Goal: Task Accomplishment & Management: Complete application form

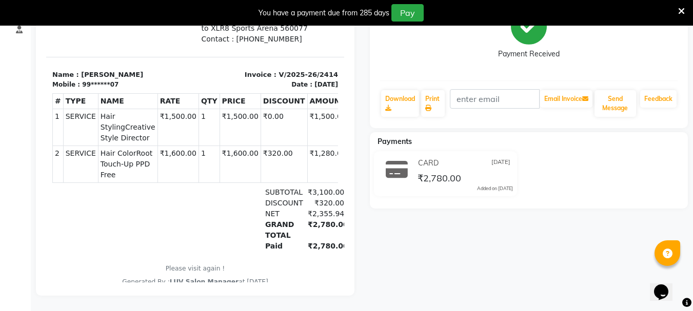
click at [96, 196] on div at bounding box center [99, 219] width 95 height 65
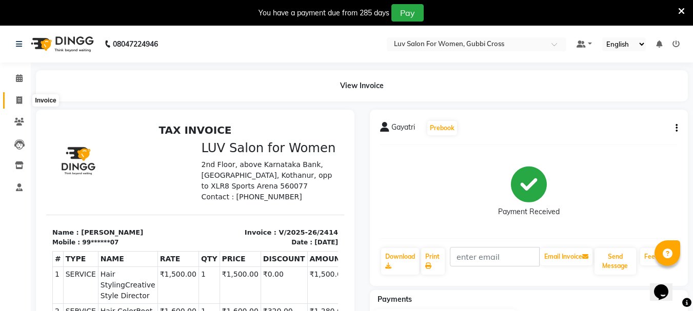
click at [19, 101] on icon at bounding box center [19, 100] width 6 height 8
select select "service"
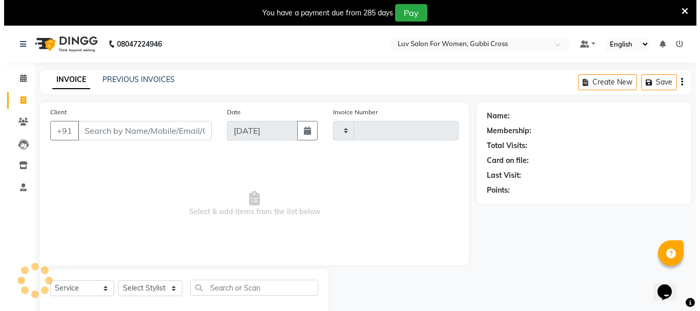
scroll to position [26, 0]
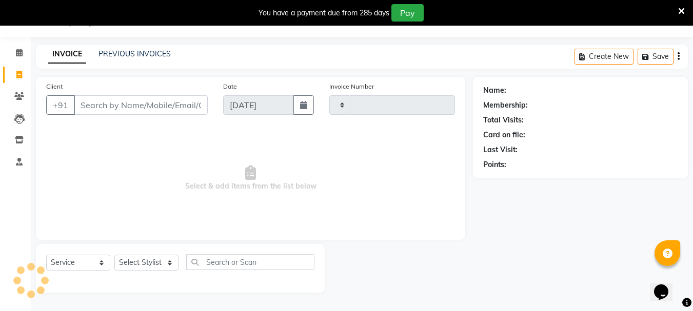
type input "2415"
click at [121, 112] on input "Client" at bounding box center [141, 104] width 134 height 19
select select "7221"
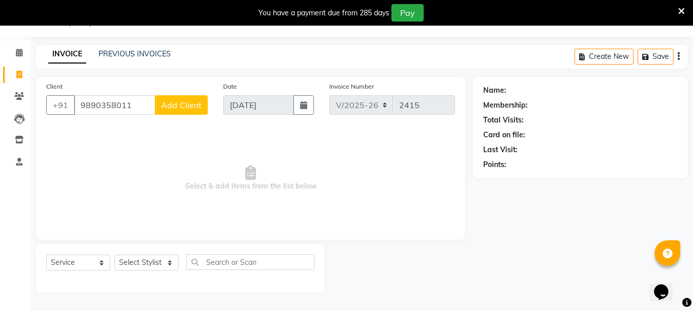
type input "9890358011"
click at [181, 108] on span "Add Client" at bounding box center [181, 105] width 40 height 10
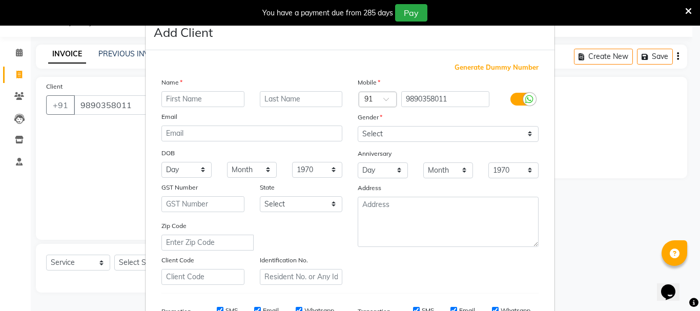
click at [171, 97] on input "text" at bounding box center [202, 99] width 83 height 16
type input "s"
type input "[PERSON_NAME]"
click at [417, 139] on select "Select [DEMOGRAPHIC_DATA] [DEMOGRAPHIC_DATA] Other Prefer Not To Say" at bounding box center [448, 134] width 181 height 16
select select "[DEMOGRAPHIC_DATA]"
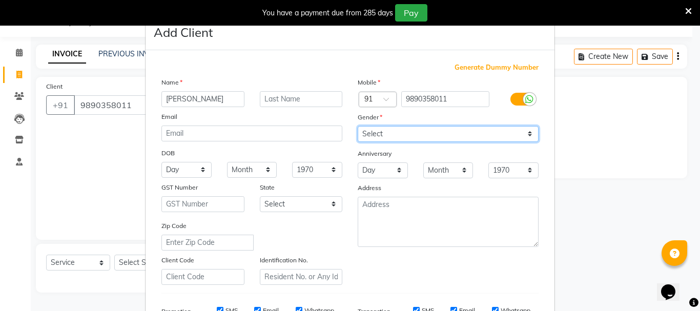
click at [358, 126] on select "Select [DEMOGRAPHIC_DATA] [DEMOGRAPHIC_DATA] Other Prefer Not To Say" at bounding box center [448, 134] width 181 height 16
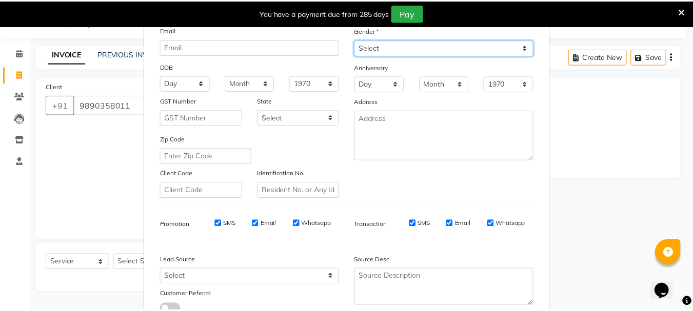
scroll to position [154, 0]
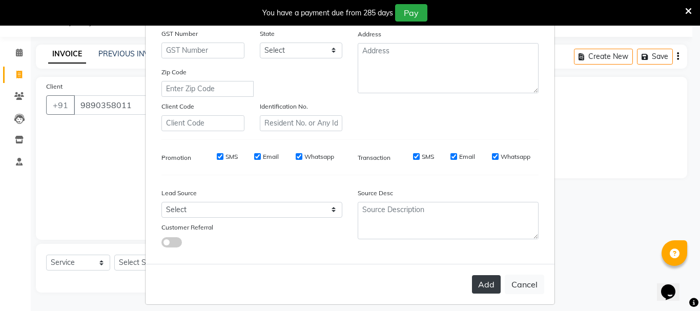
click at [489, 290] on button "Add" at bounding box center [486, 284] width 29 height 18
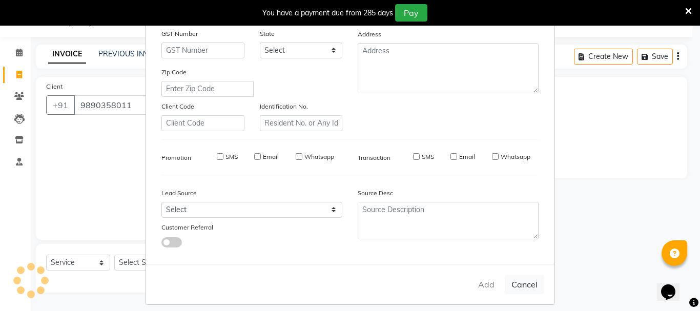
type input "98******11"
select select
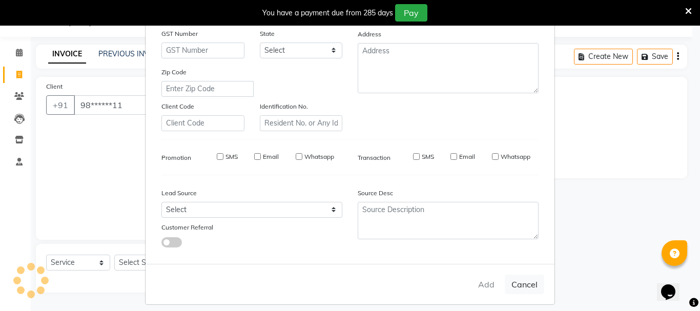
select select
checkbox input "false"
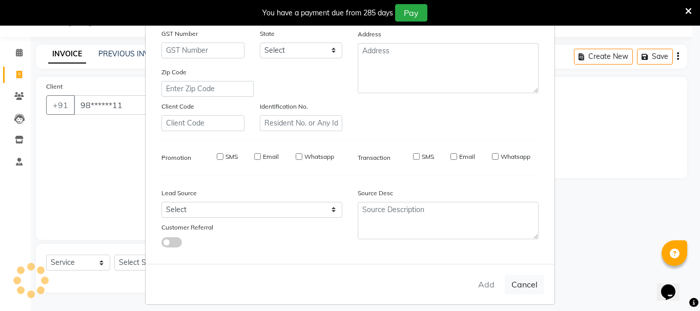
checkbox input "false"
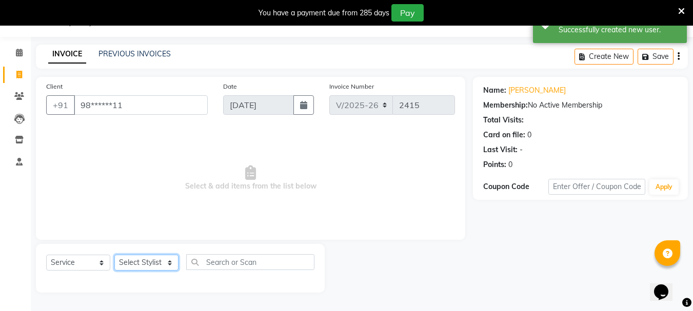
click at [144, 262] on select "Select Stylist [PERSON_NAME] Buati [PERSON_NAME] Hriatpuii [PERSON_NAME] Kimi L…" at bounding box center [146, 263] width 64 height 16
select select "64253"
click at [114, 255] on select "Select Stylist [PERSON_NAME] Buati [PERSON_NAME] Hriatpuii [PERSON_NAME] Kimi L…" at bounding box center [146, 263] width 64 height 16
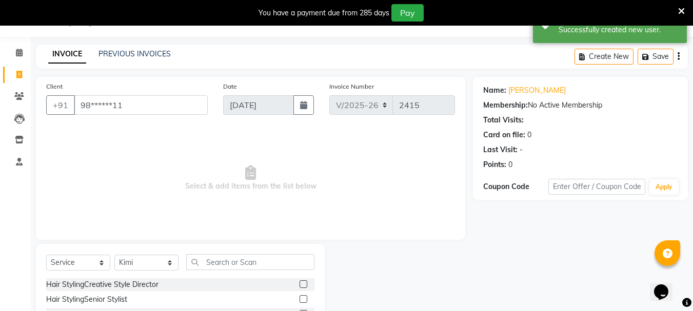
click at [299, 283] on label at bounding box center [303, 284] width 8 height 8
click at [299, 283] on input "checkbox" at bounding box center [302, 284] width 7 height 7
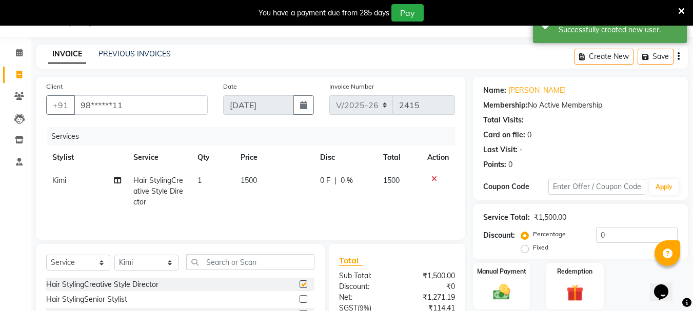
checkbox input "false"
click at [248, 210] on td "1500" at bounding box center [273, 191] width 79 height 45
select select "64253"
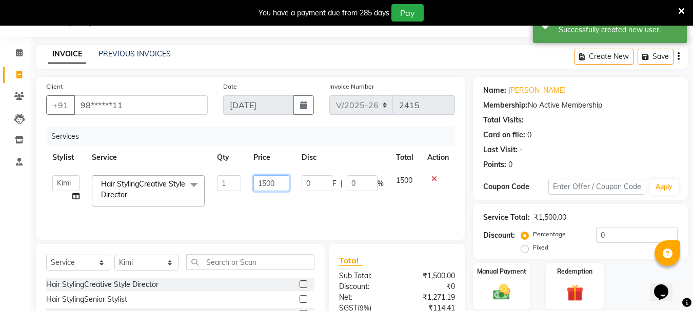
click at [283, 187] on input "1500" at bounding box center [270, 183] width 35 height 16
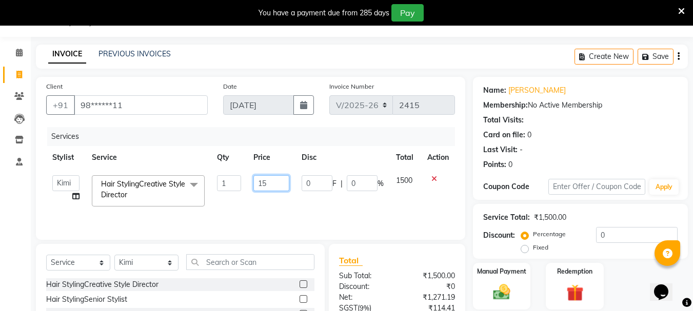
type input "1"
type input "1300"
click at [315, 197] on td "0 F | 0 %" at bounding box center [342, 191] width 94 height 44
select select "64253"
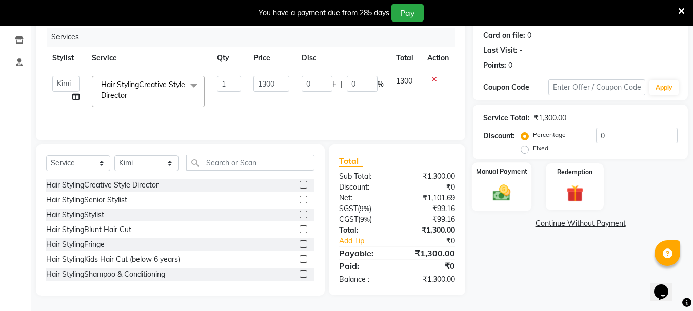
click at [513, 188] on img at bounding box center [501, 192] width 29 height 21
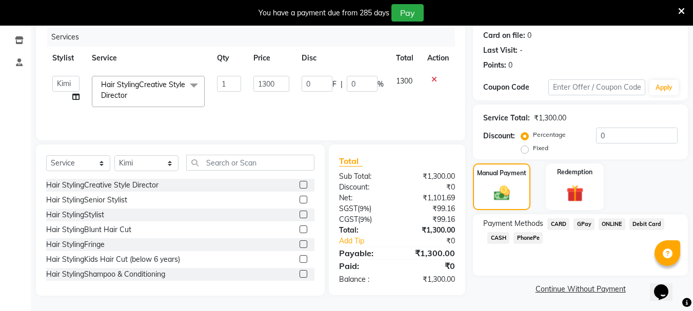
click at [557, 224] on span "CARD" at bounding box center [558, 224] width 22 height 12
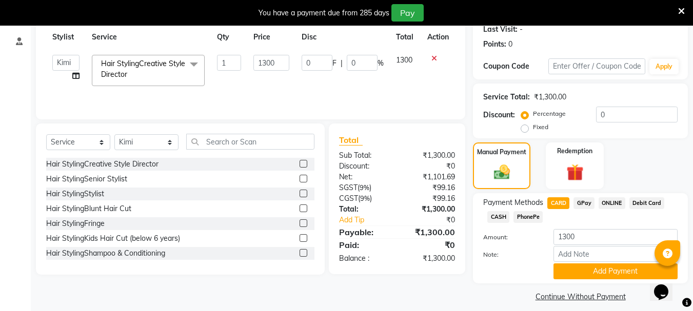
scroll to position [155, 0]
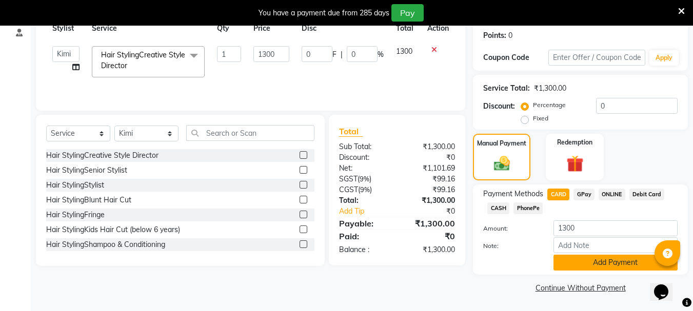
click at [576, 262] on button "Add Payment" at bounding box center [615, 263] width 124 height 16
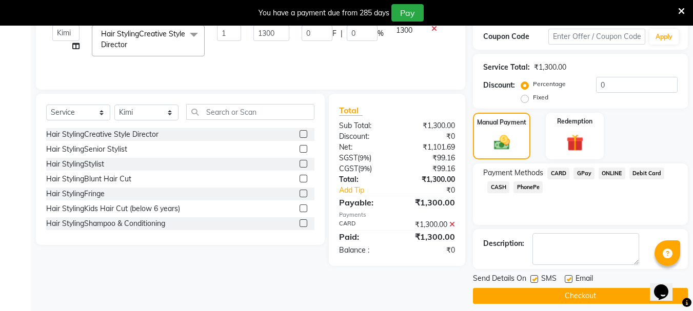
scroll to position [184, 0]
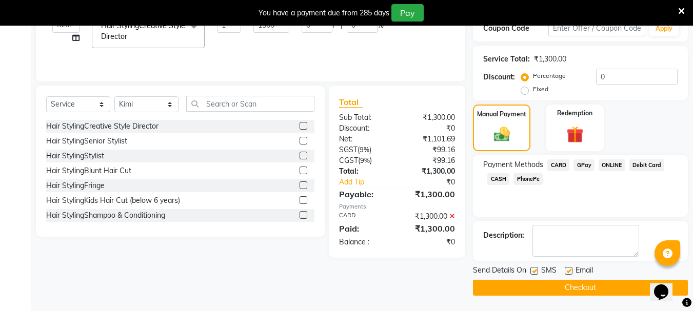
click at [560, 289] on button "Checkout" at bounding box center [580, 288] width 215 height 16
